Goal: Register for event/course

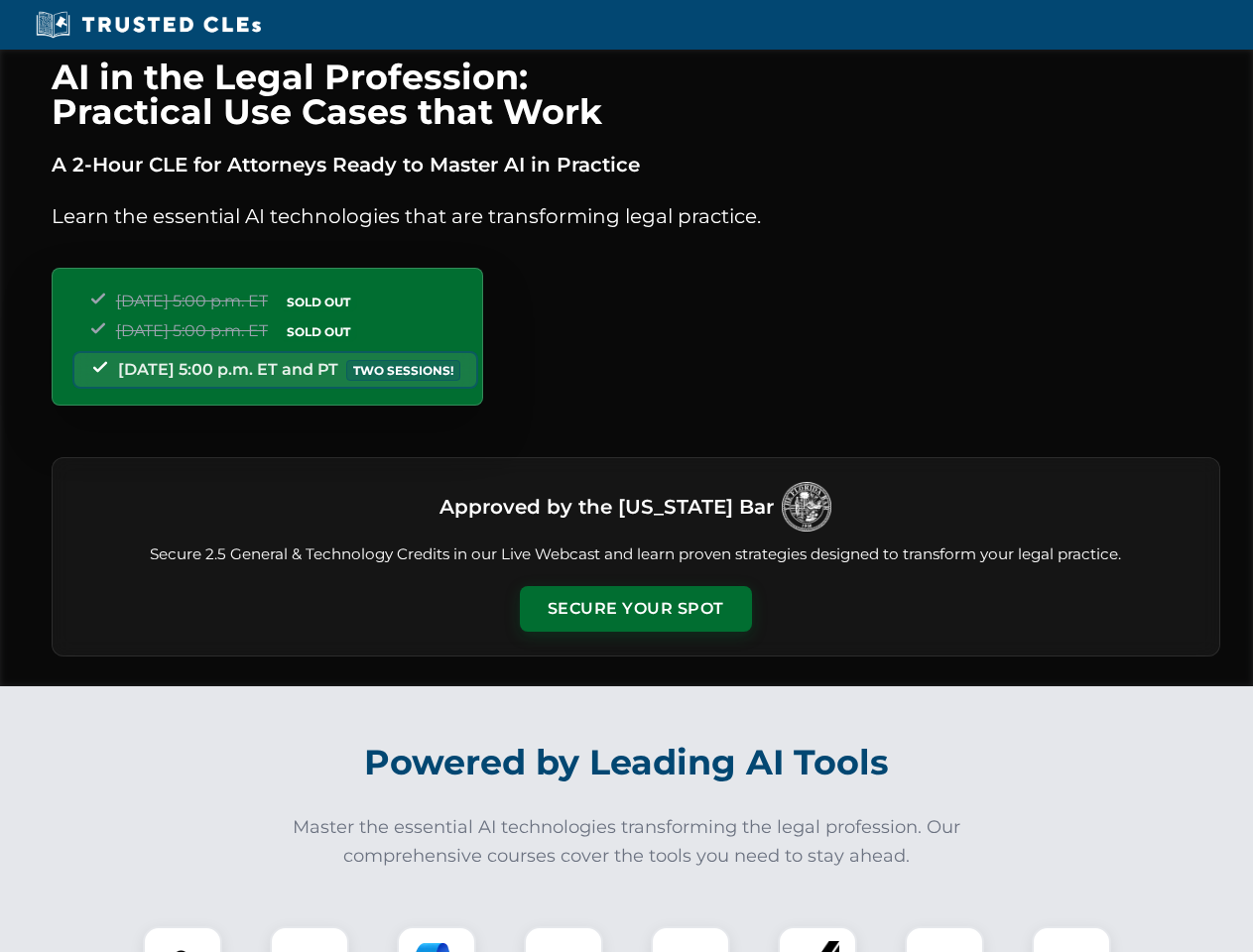
click at [635, 609] on button "Secure Your Spot" at bounding box center [636, 609] width 233 height 46
click at [183, 940] on img at bounding box center [183, 967] width 58 height 58
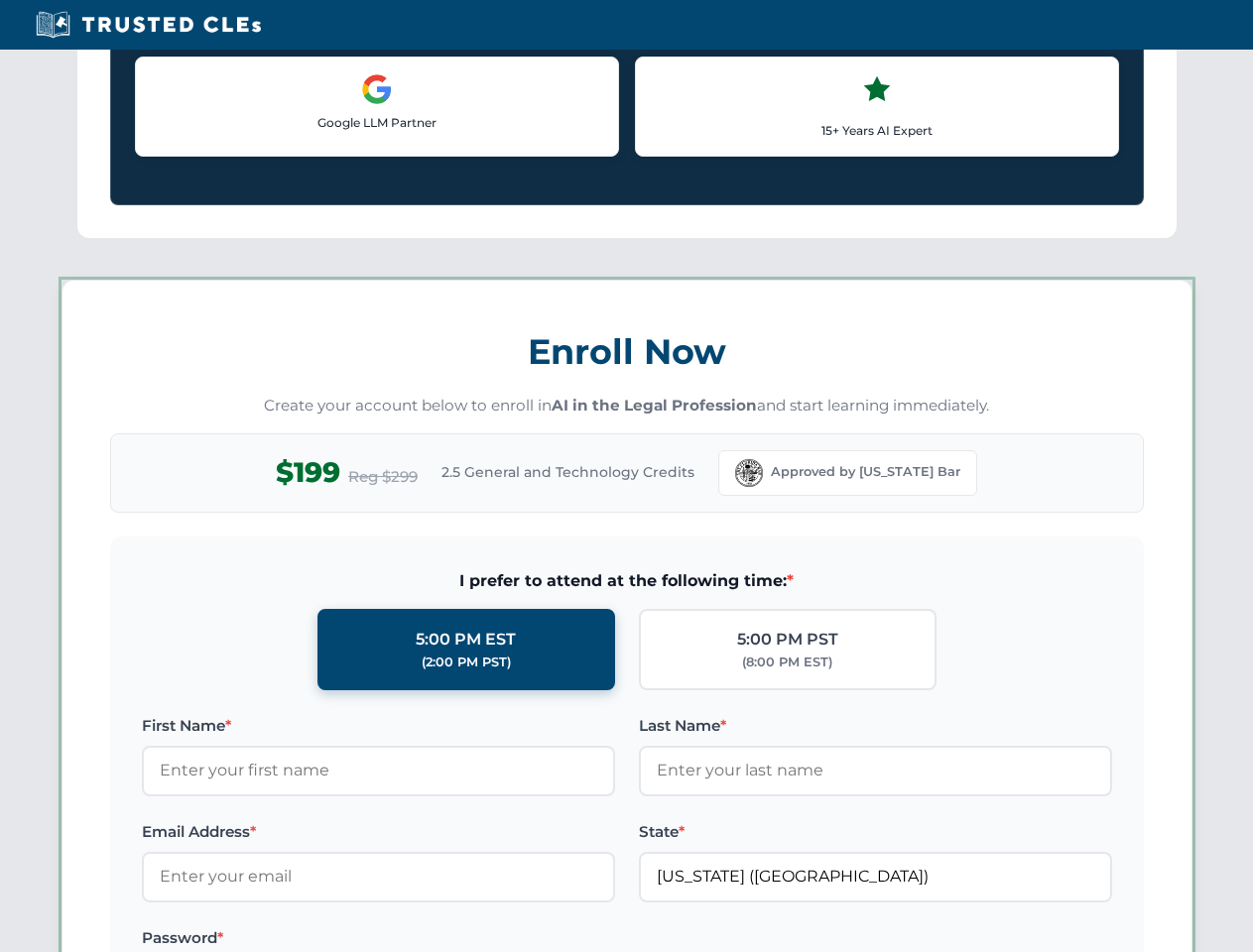
click at [436, 940] on label "Password *" at bounding box center [379, 939] width 473 height 24
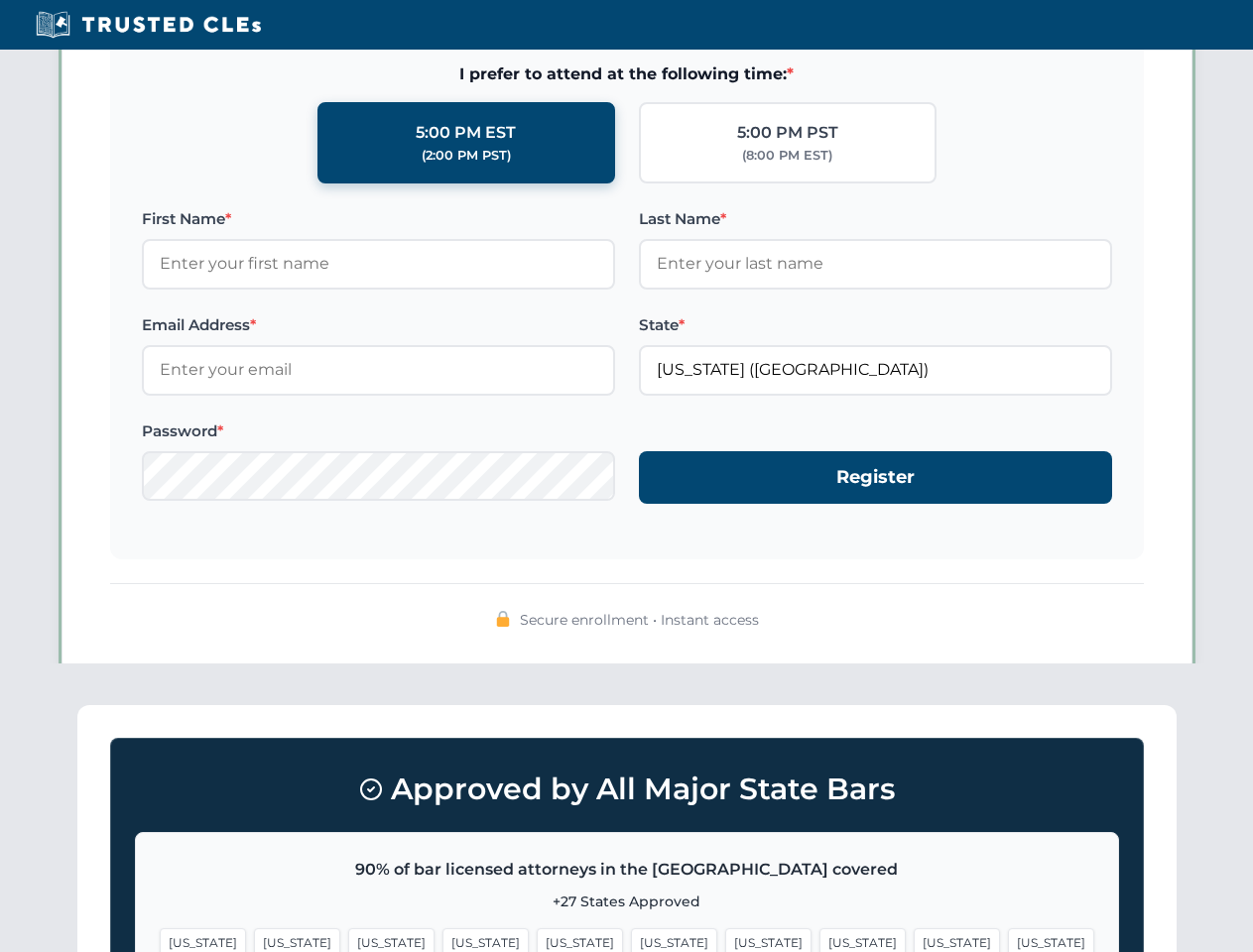
click at [914, 940] on span "[US_STATE]" at bounding box center [957, 943] width 86 height 29
